Goal: Go to known website: Go to known website

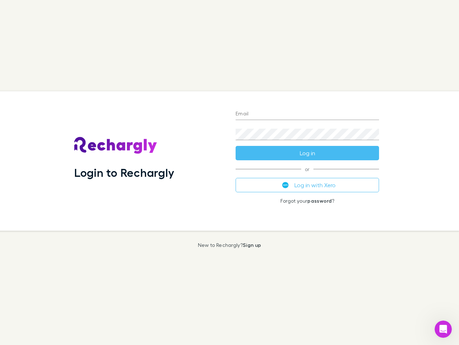
click at [230, 172] on div "Login to Rechargly" at bounding box center [150, 160] width 162 height 139
click at [308, 114] on input "Email" at bounding box center [308, 113] width 144 height 11
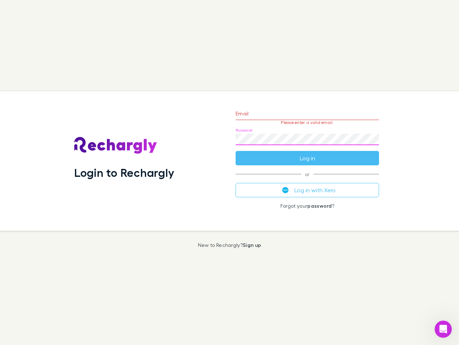
click at [308, 153] on form "Email Please enter a valid email. Password Log in" at bounding box center [308, 134] width 144 height 62
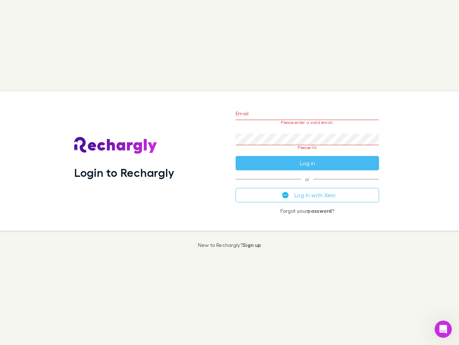
click at [308, 185] on div "Email Please enter a valid email. Password Please fill Log in or Log in with Xe…" at bounding box center [307, 160] width 155 height 139
click at [444, 329] on icon "Open Intercom Messenger" at bounding box center [444, 329] width 12 height 12
